Goal: Information Seeking & Learning: Learn about a topic

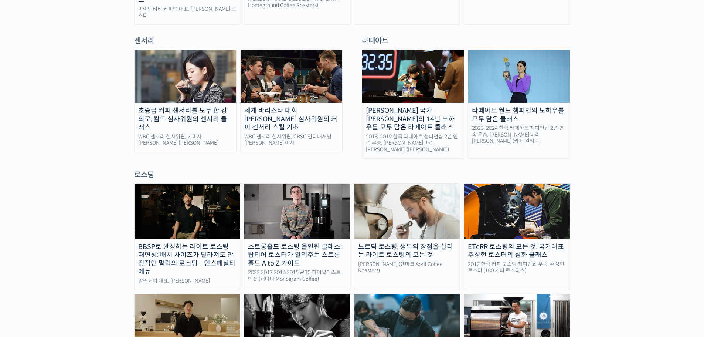
scroll to position [555, 0]
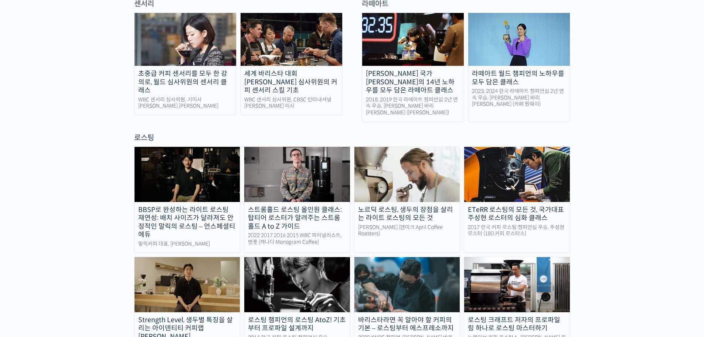
click at [200, 147] on img at bounding box center [188, 174] width 106 height 55
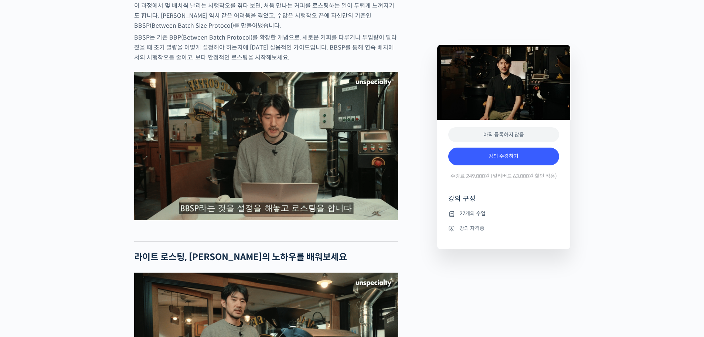
scroll to position [1405, 0]
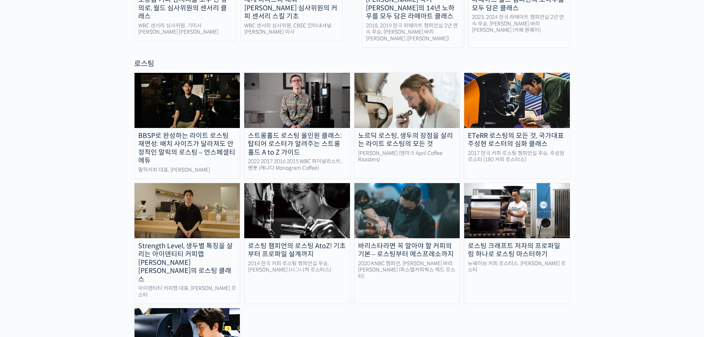
scroll to position [777, 0]
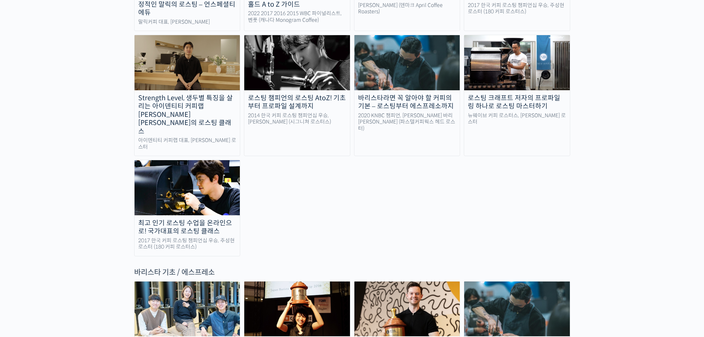
click at [207, 162] on img at bounding box center [188, 187] width 106 height 55
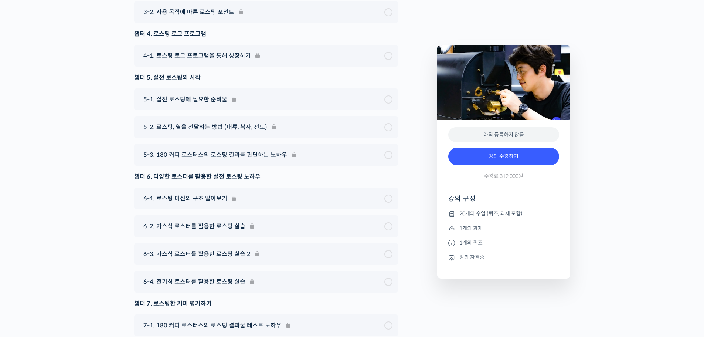
scroll to position [3638, 0]
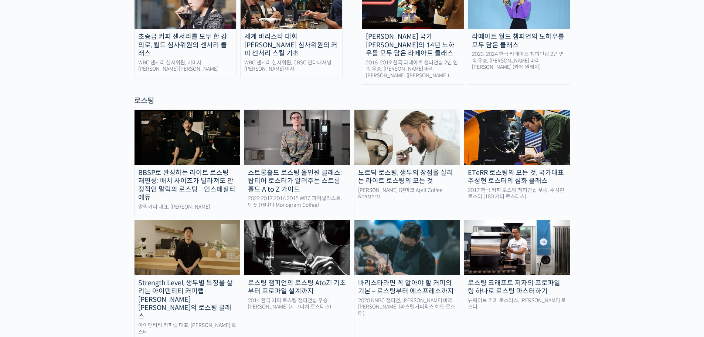
scroll to position [629, 0]
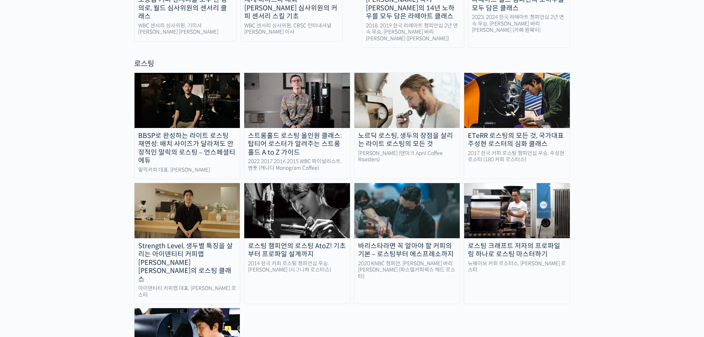
click at [405, 208] on img at bounding box center [408, 210] width 106 height 55
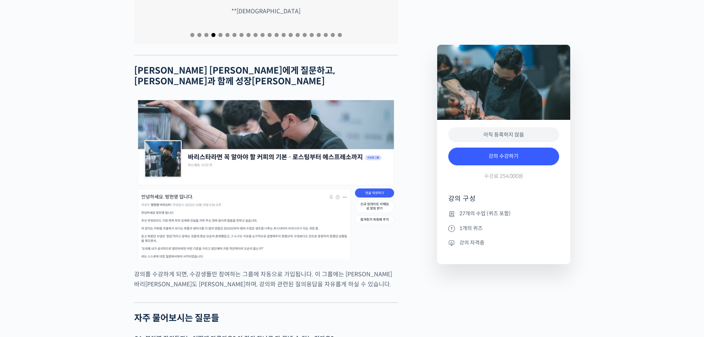
scroll to position [2736, 0]
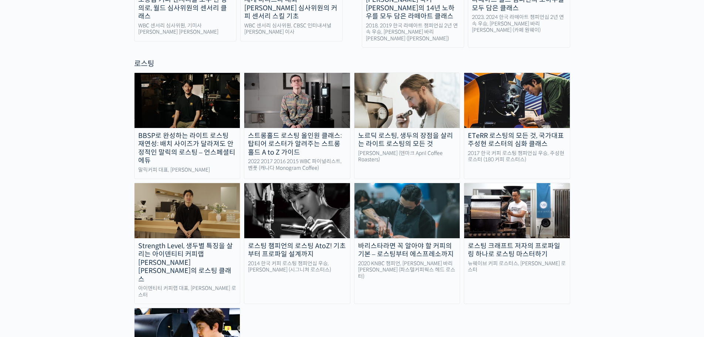
click at [318, 242] on div "로스팅 챔피언의 로스팅 AtoZ! 기초부터 프로파일 설계까지" at bounding box center [297, 250] width 106 height 17
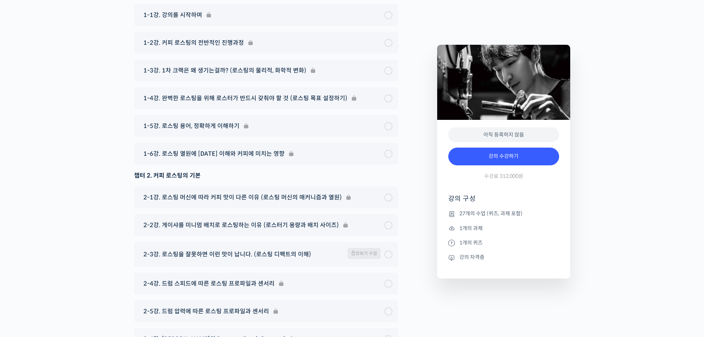
scroll to position [3698, 0]
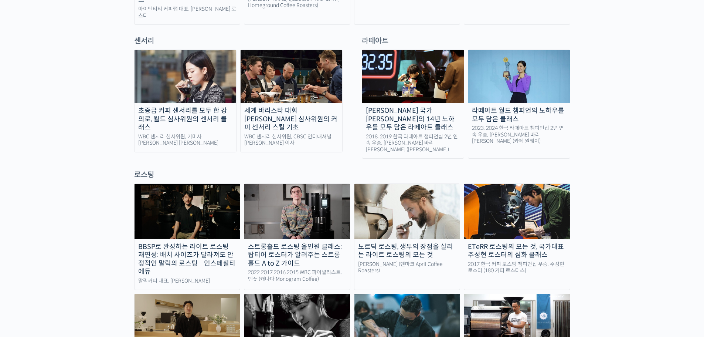
scroll to position [555, 0]
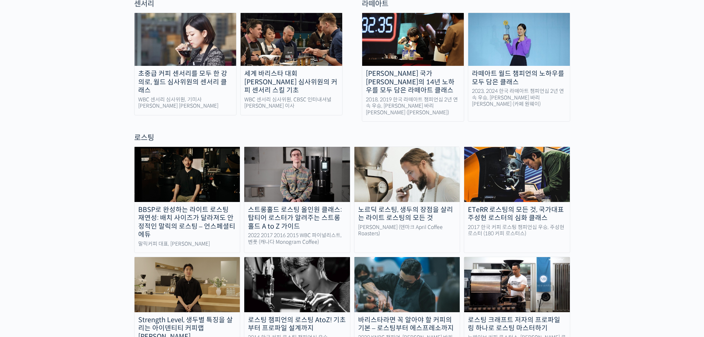
click at [307, 206] on div "스트롱홀드 로스팅 올인원 클래스: 탑티어 로스터가 알려주는 스트롱홀드 A to Z 가이드" at bounding box center [297, 218] width 106 height 25
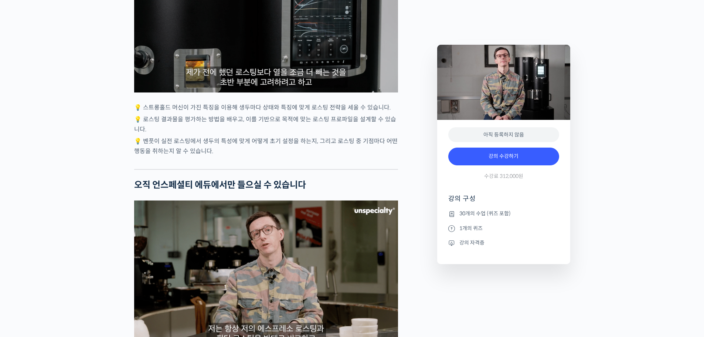
scroll to position [1960, 0]
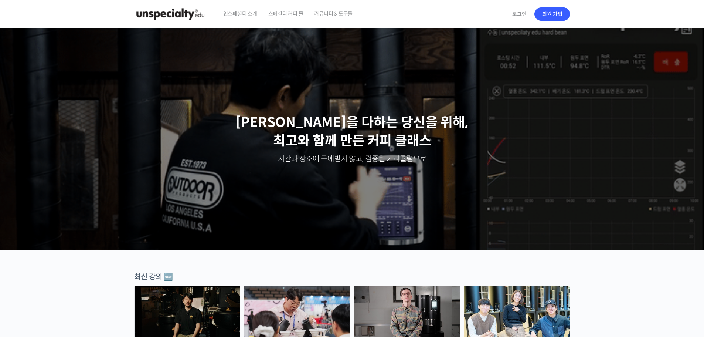
scroll to position [555, 0]
